Goal: Task Accomplishment & Management: Use online tool/utility

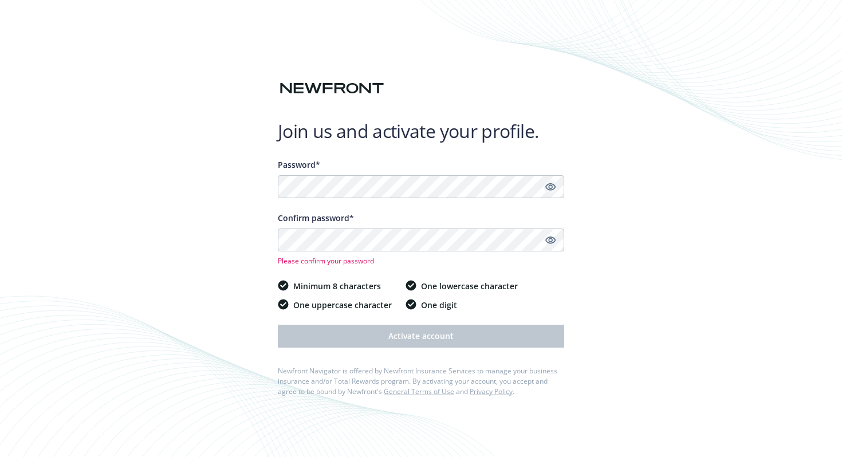
click at [550, 190] on icon "Show password" at bounding box center [550, 187] width 10 height 10
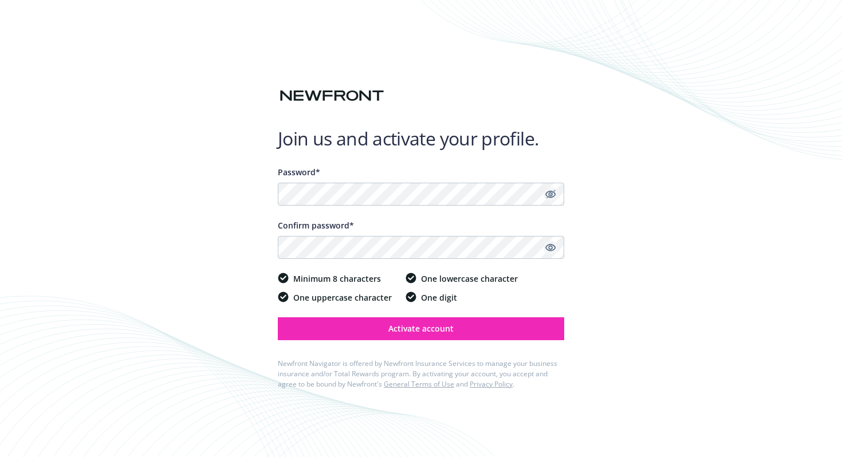
click at [552, 249] on icon "Show password" at bounding box center [550, 247] width 10 height 10
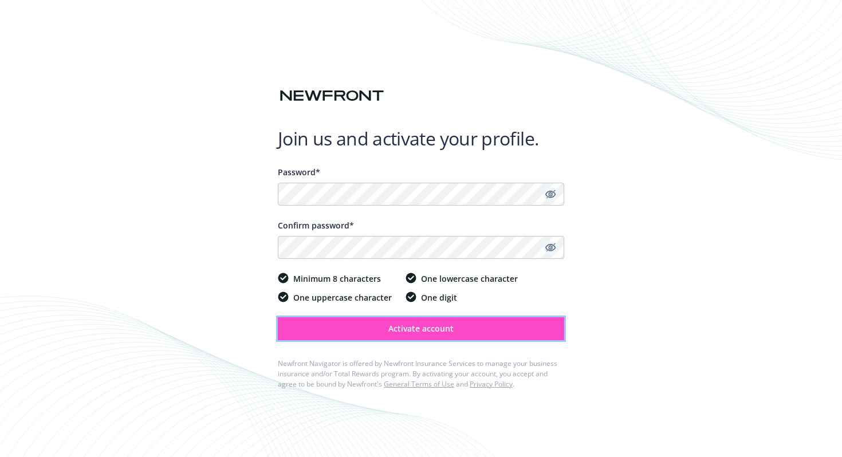
click at [493, 333] on button "Activate account" at bounding box center [421, 328] width 286 height 23
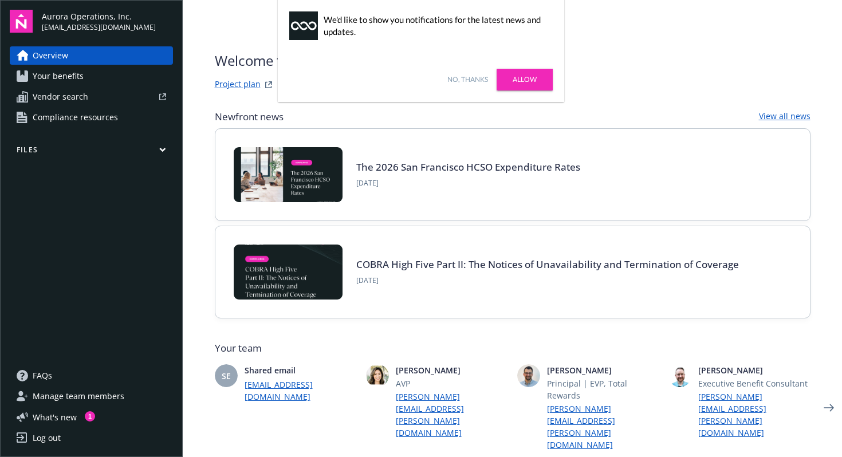
click at [469, 77] on link "No, thanks" at bounding box center [467, 79] width 41 height 10
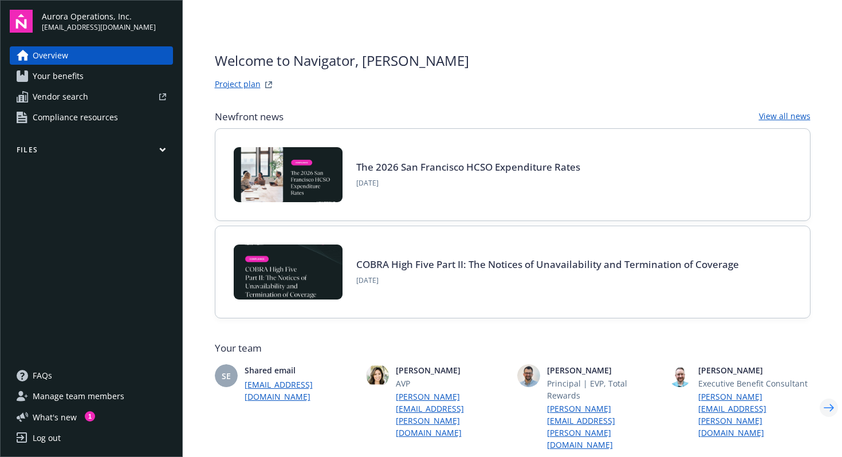
click at [824, 404] on icon "Next" at bounding box center [829, 407] width 10 height 7
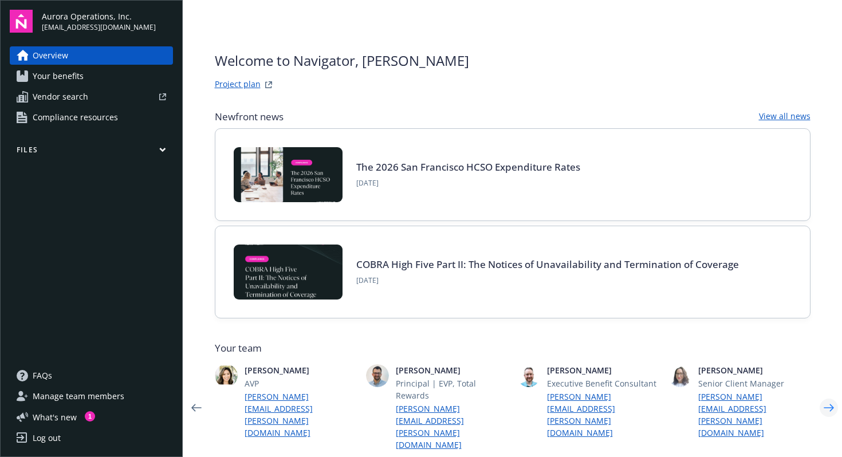
click at [824, 404] on icon "Next" at bounding box center [829, 407] width 10 height 7
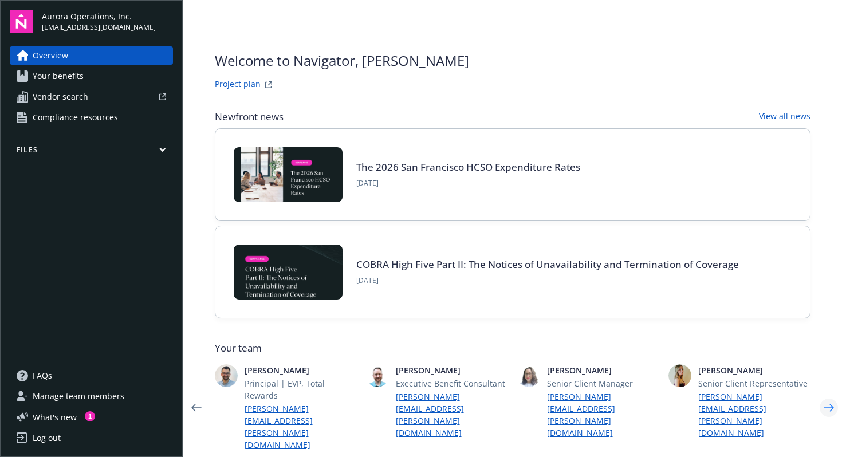
click at [824, 404] on icon "Next" at bounding box center [829, 407] width 10 height 7
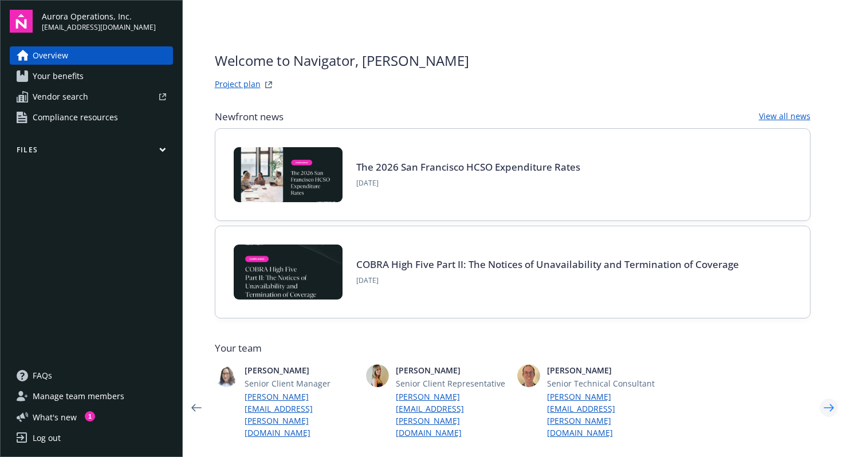
click at [824, 404] on icon "Next" at bounding box center [829, 407] width 10 height 7
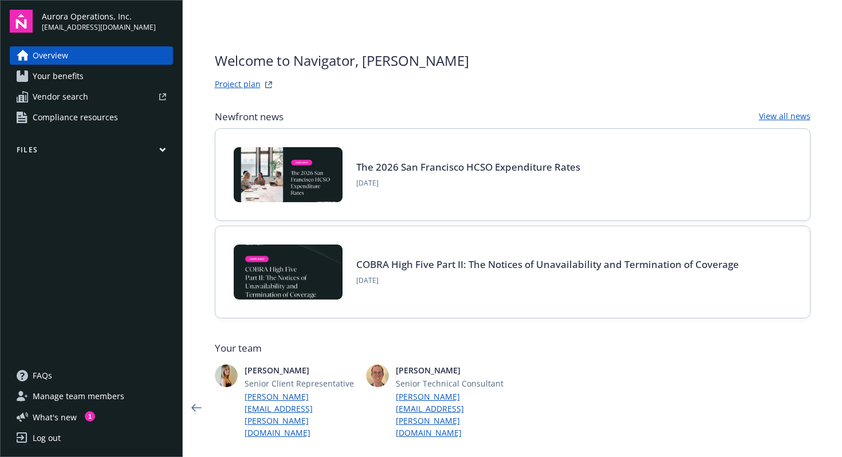
click at [244, 86] on link "Project plan" at bounding box center [238, 85] width 46 height 14
click at [42, 434] on div "Log out" at bounding box center [47, 438] width 28 height 18
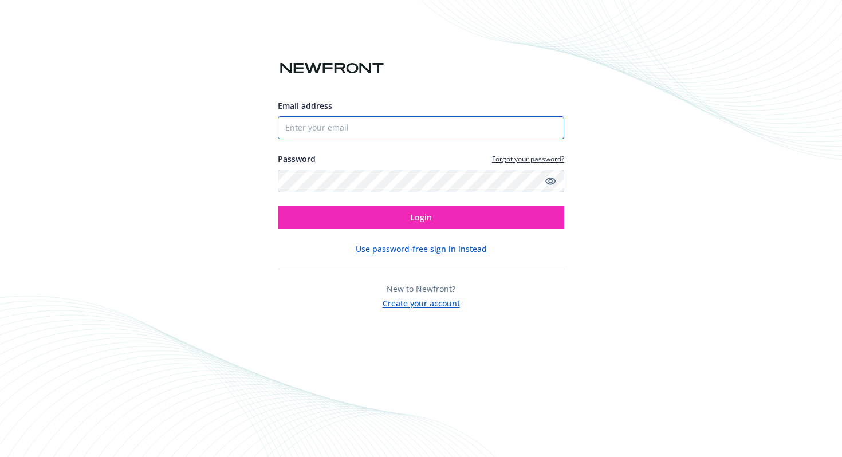
click at [357, 127] on input "Email address" at bounding box center [421, 127] width 286 height 23
type input "eandaya@aurora.tech"
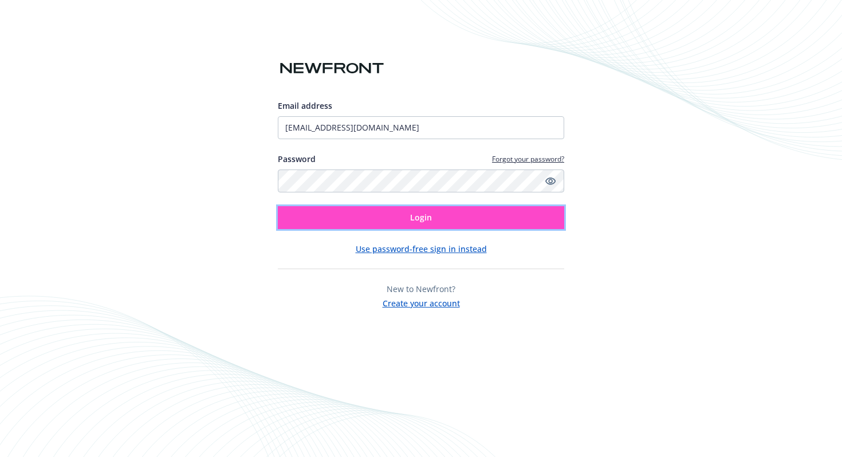
click at [427, 210] on button "Login" at bounding box center [421, 217] width 286 height 23
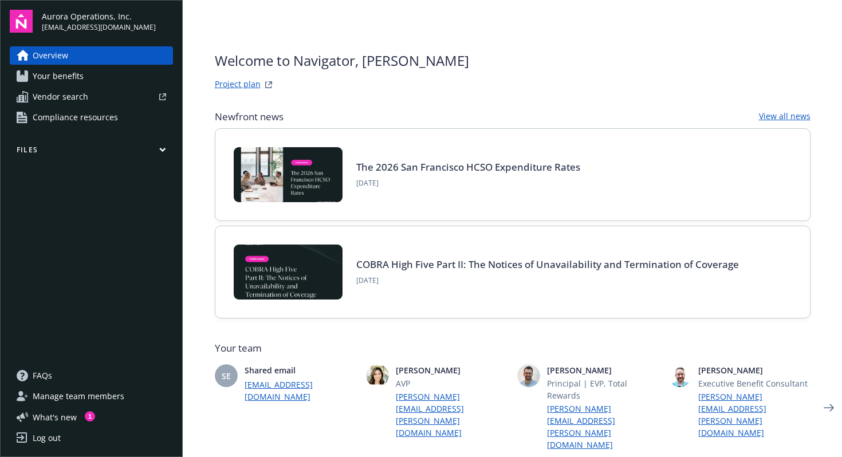
click at [81, 388] on span "Manage team members" at bounding box center [79, 396] width 92 height 18
click at [112, 139] on div "Overview Your benefits Vendor search Compliance resources Files" at bounding box center [91, 199] width 163 height 306
click at [125, 147] on button "Files" at bounding box center [91, 152] width 163 height 14
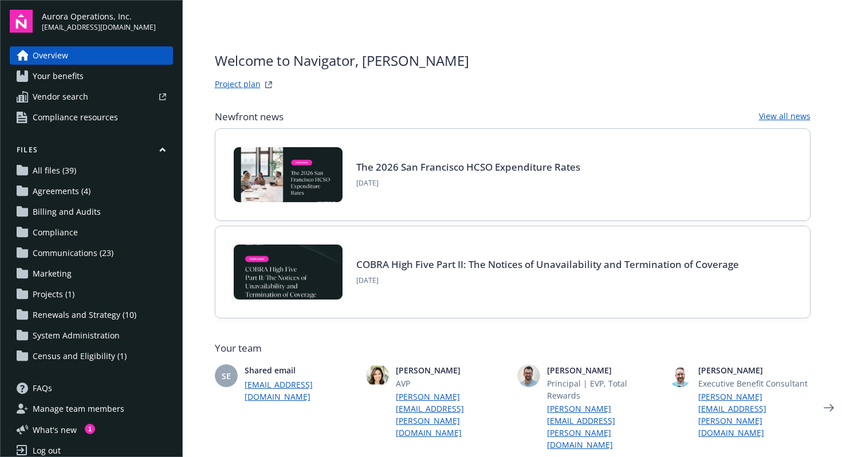
click at [66, 361] on span "Census and Eligibility (1)" at bounding box center [80, 356] width 94 height 18
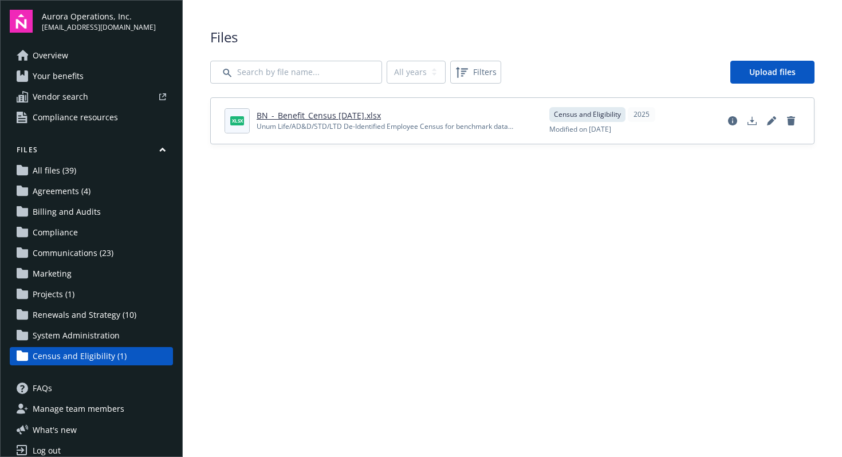
click at [365, 257] on main "Upload progress Files All years 2025 Filters Upload files xlsx BN_-_Benefit_Cen…" at bounding box center [512, 228] width 659 height 457
click at [364, 254] on main "Upload progress Files All years 2025 Filters Upload files xlsx BN_-_Benefit_Cen…" at bounding box center [512, 228] width 659 height 457
click at [757, 76] on span "Upload files" at bounding box center [772, 71] width 46 height 11
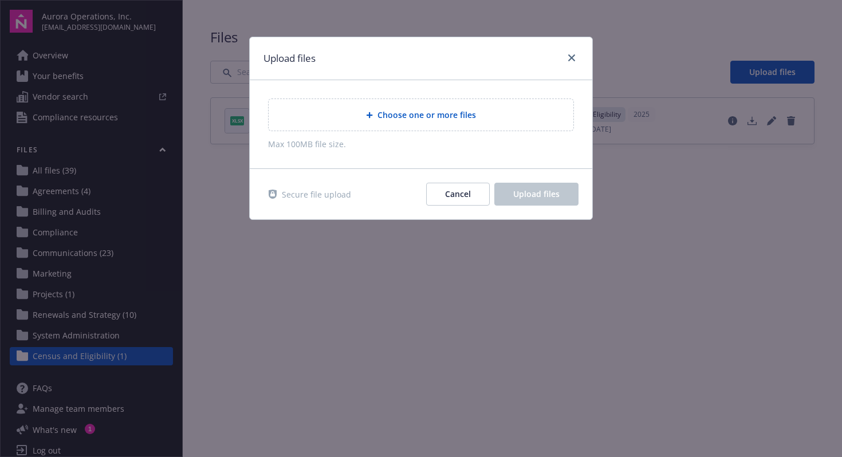
click at [466, 116] on span "Choose one or more files" at bounding box center [426, 115] width 99 height 12
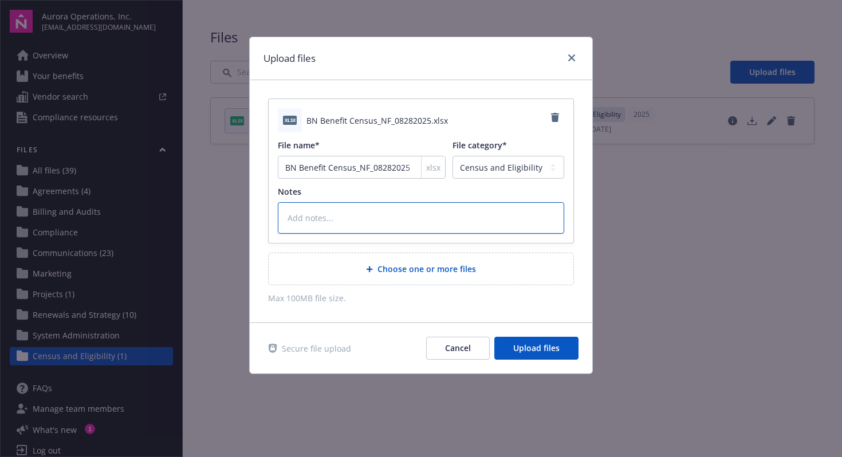
click at [429, 219] on textarea at bounding box center [421, 218] width 286 height 32
type textarea "x"
type textarea "A"
type textarea "x"
type textarea "Au"
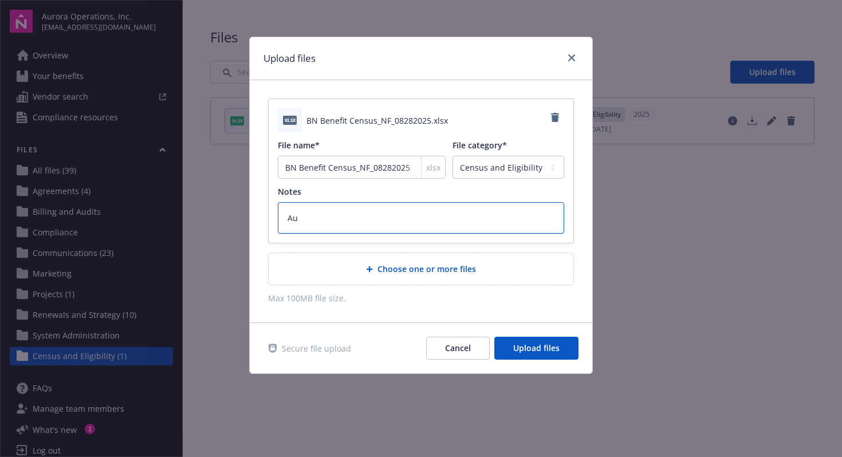
type textarea "x"
type textarea "Aur"
type textarea "x"
type textarea "Auro"
type textarea "x"
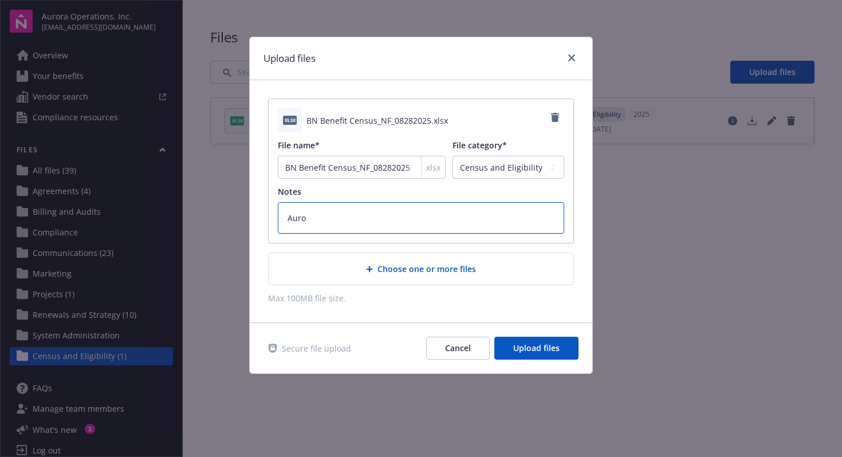
type textarea "Auror"
type textarea "x"
type textarea "Aurora"
type textarea "x"
type textarea "Aurora"
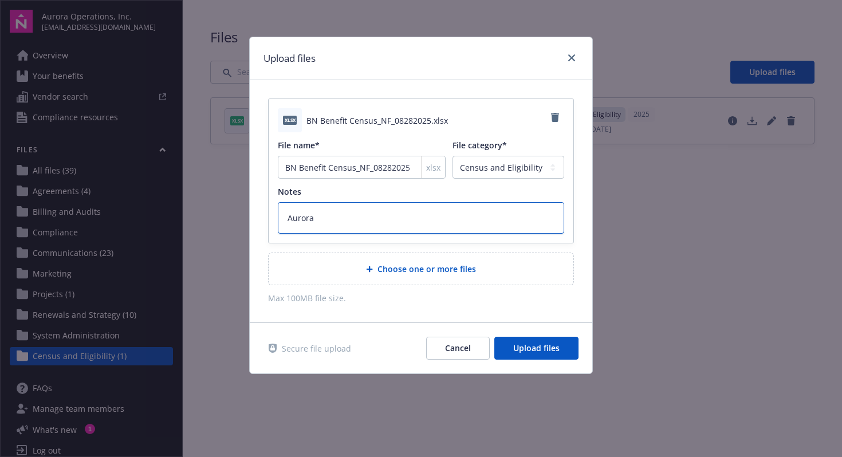
type textarea "x"
type textarea "[PERSON_NAME]"
type textarea "x"
type textarea "Aurora Ce"
type textarea "x"
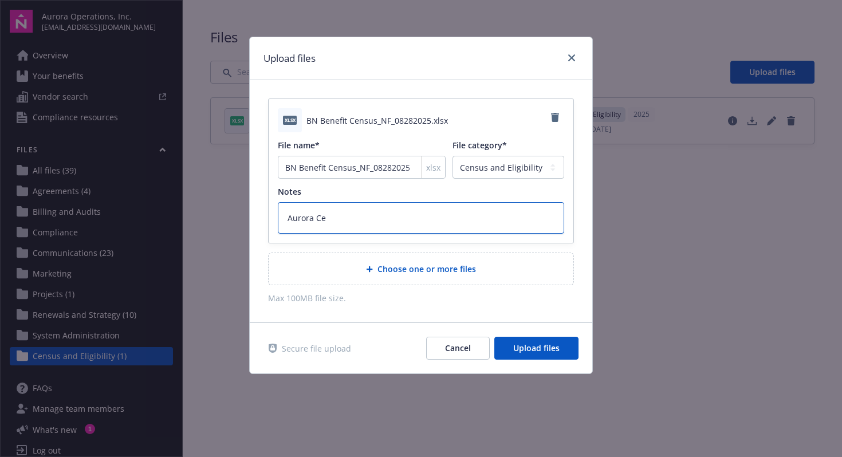
type textarea "[PERSON_NAME]"
type textarea "x"
type textarea "[PERSON_NAME]"
type textarea "x"
type textarea "Aurora Census"
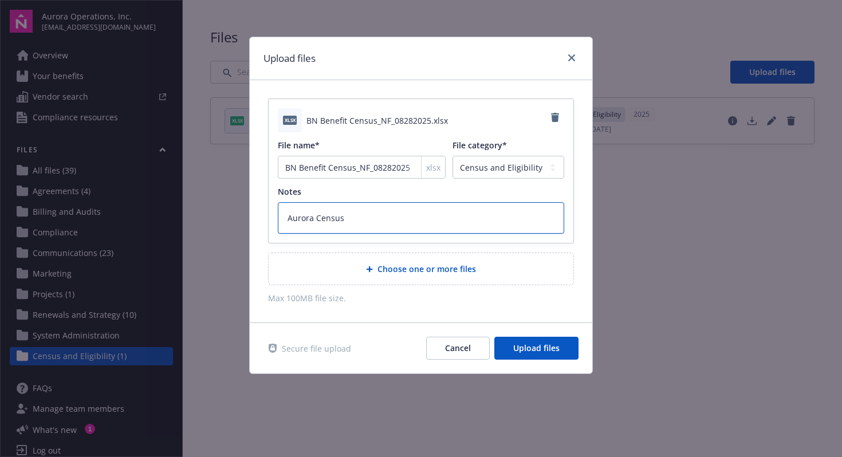
type textarea "x"
type textarea "Aurora Census"
type textarea "x"
type textarea "Aurora Census a"
type textarea "x"
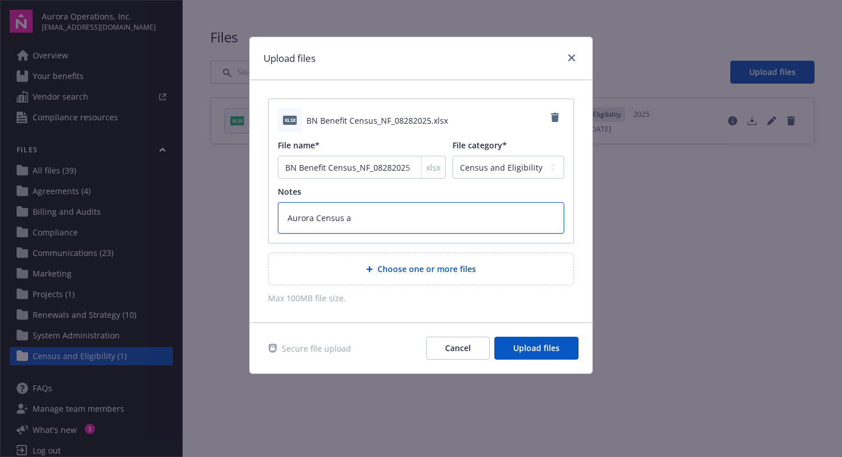
type textarea "Aurora Census as"
type textarea "x"
type textarea "Aurora Census as"
type textarea "x"
type textarea "Aurora Census as o"
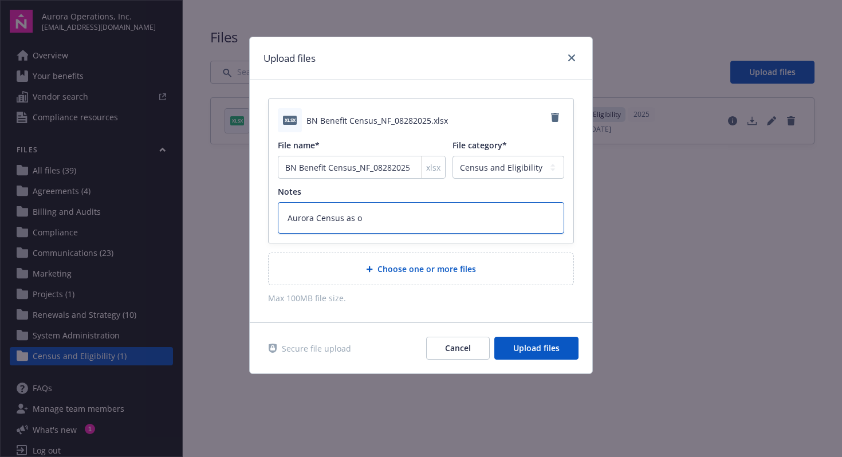
type textarea "x"
type textarea "Aurora Census as of"
type textarea "x"
type textarea "Aurora Census as of"
type textarea "x"
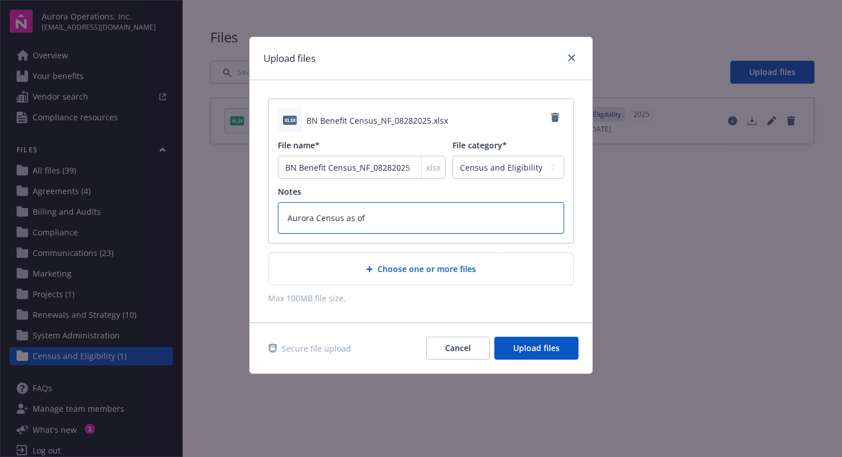
type textarea "Aurora Census as of 0"
type textarea "x"
type textarea "Aurora Census as of 08"
type textarea "x"
type textarea "Aurora Census as of 08/"
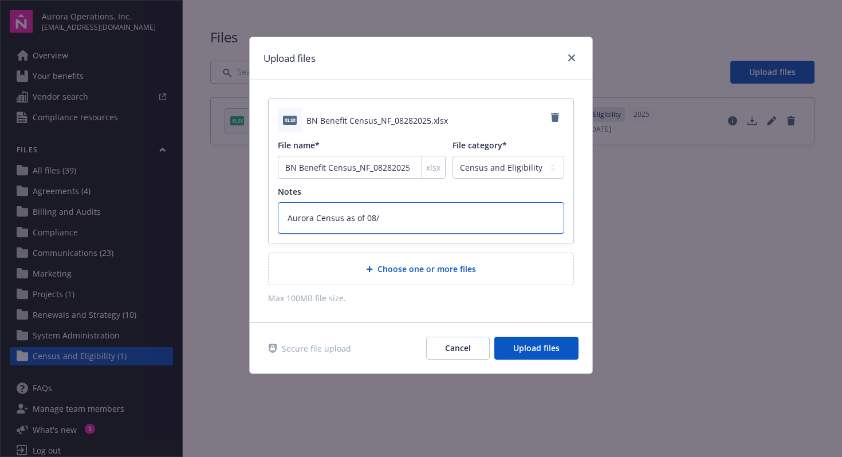
type textarea "x"
type textarea "Aurora Census as of 08/2"
type textarea "x"
type textarea "Aurora Census as of 08/28"
type textarea "x"
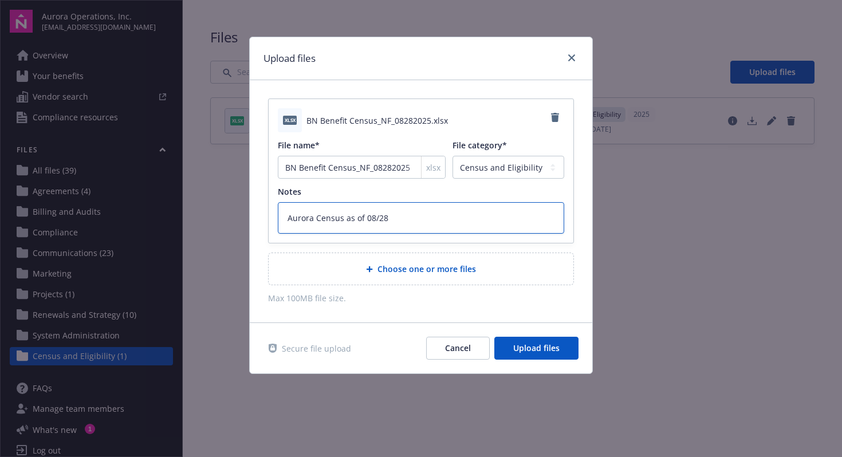
type textarea "Aurora Census as of 08/28/"
type textarea "x"
type textarea "Aurora Census as of 08/28/2"
type textarea "x"
type textarea "Aurora Census as of [DATE]"
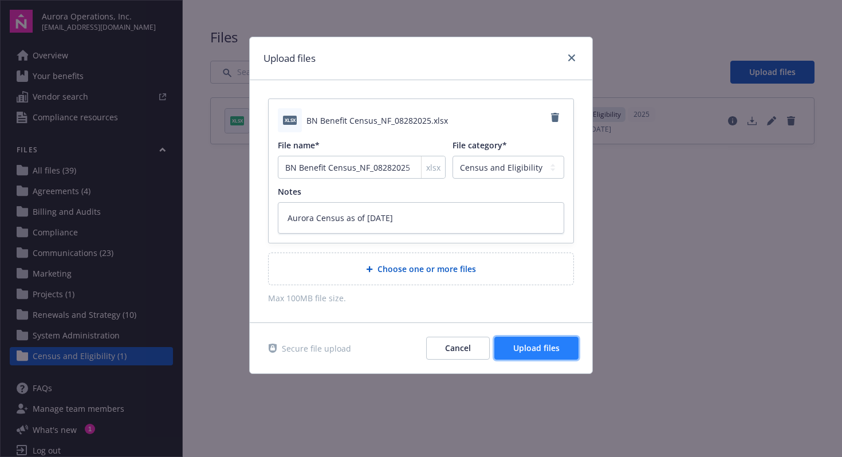
click at [549, 347] on span "Upload files" at bounding box center [536, 348] width 46 height 11
type textarea "x"
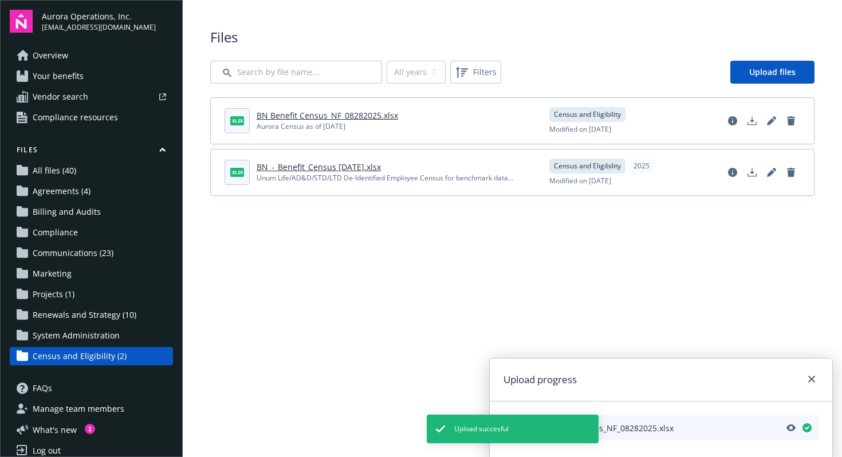
click at [549, 307] on main "Upload progress xlsx BN Benefit Census_NF_08282025.xlsx Files All years 2025 Fi…" at bounding box center [512, 228] width 659 height 457
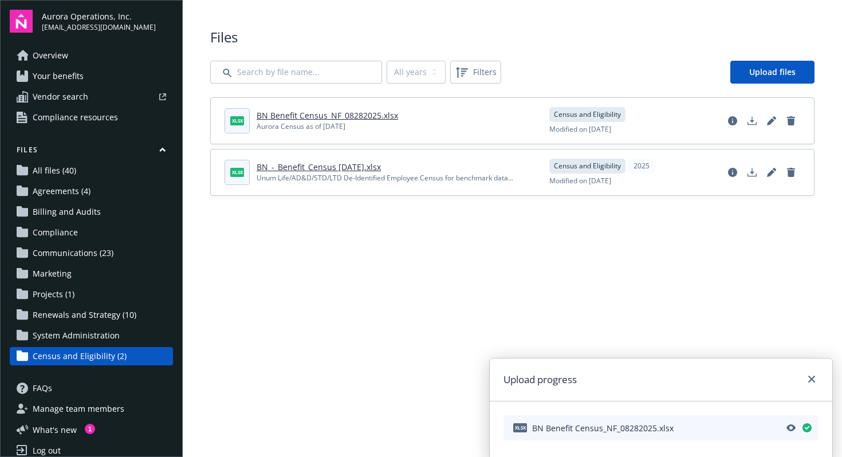
click at [814, 367] on div "Upload progress" at bounding box center [661, 380] width 343 height 43
click at [803, 366] on div "Upload progress" at bounding box center [661, 380] width 343 height 43
click at [807, 376] on link "close" at bounding box center [812, 379] width 14 height 14
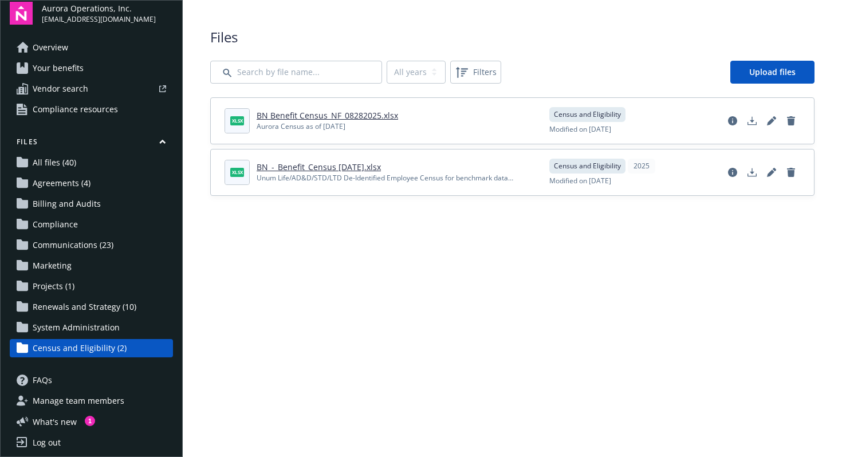
scroll to position [13, 0]
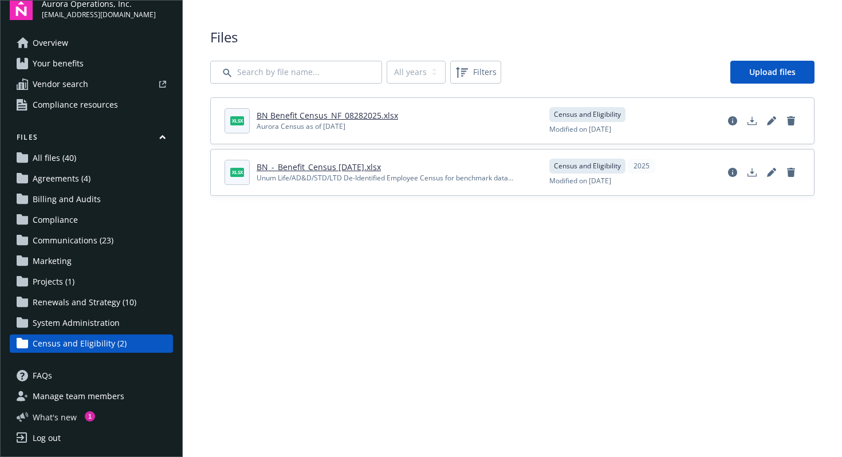
click at [64, 417] on span "What ' s new" at bounding box center [55, 417] width 44 height 12
